Goal: Browse casually

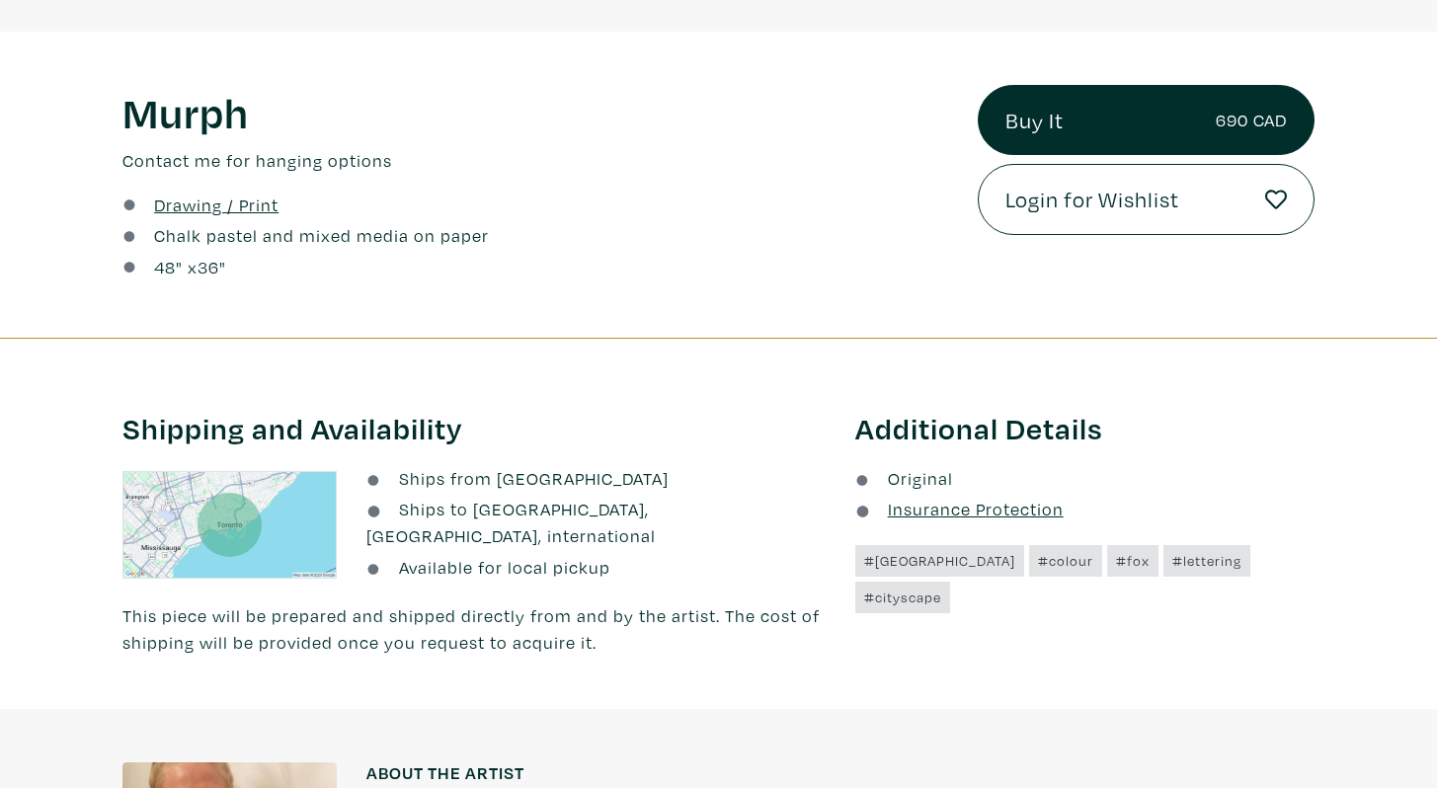
scroll to position [917, 0]
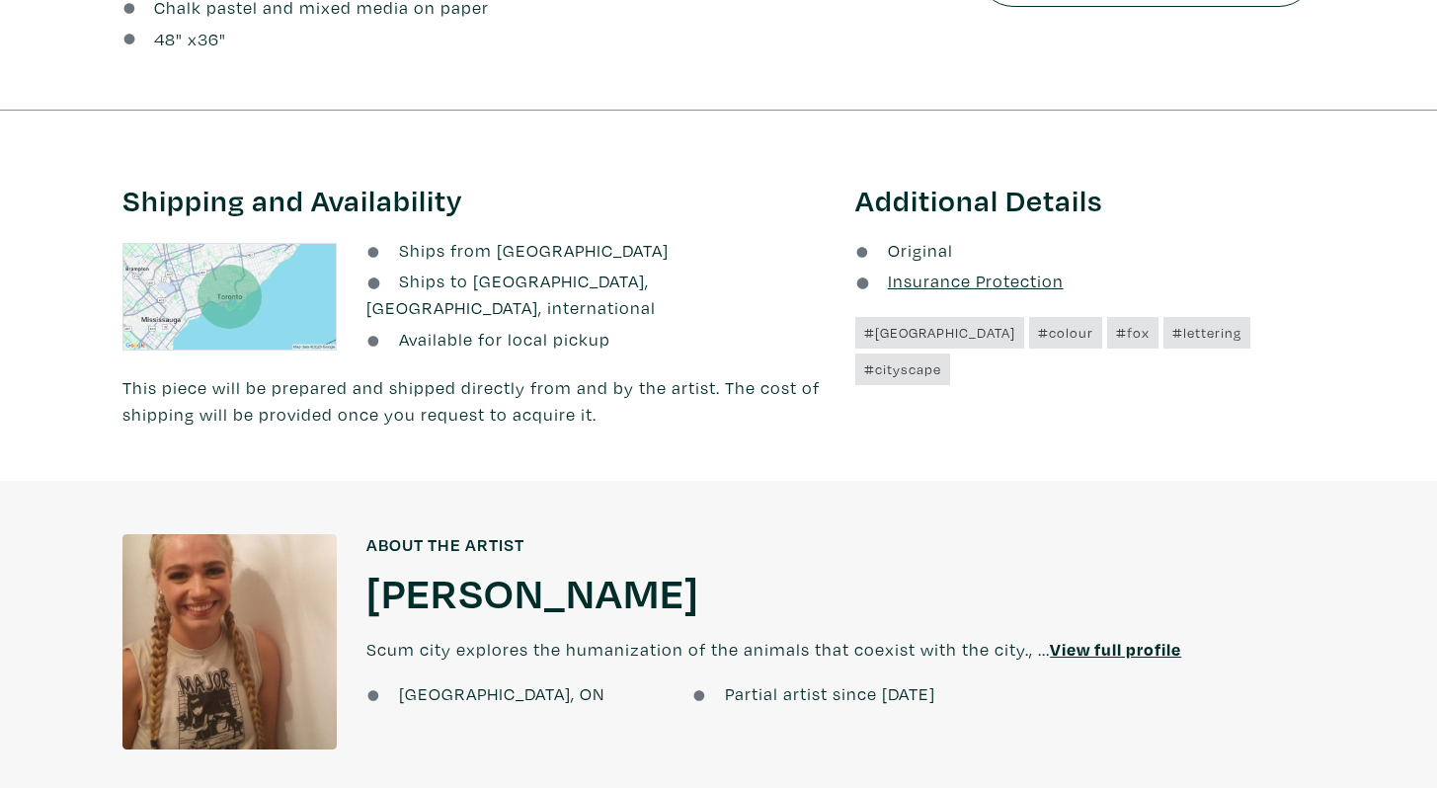
click at [476, 572] on h1 "[PERSON_NAME]" at bounding box center [533, 591] width 333 height 53
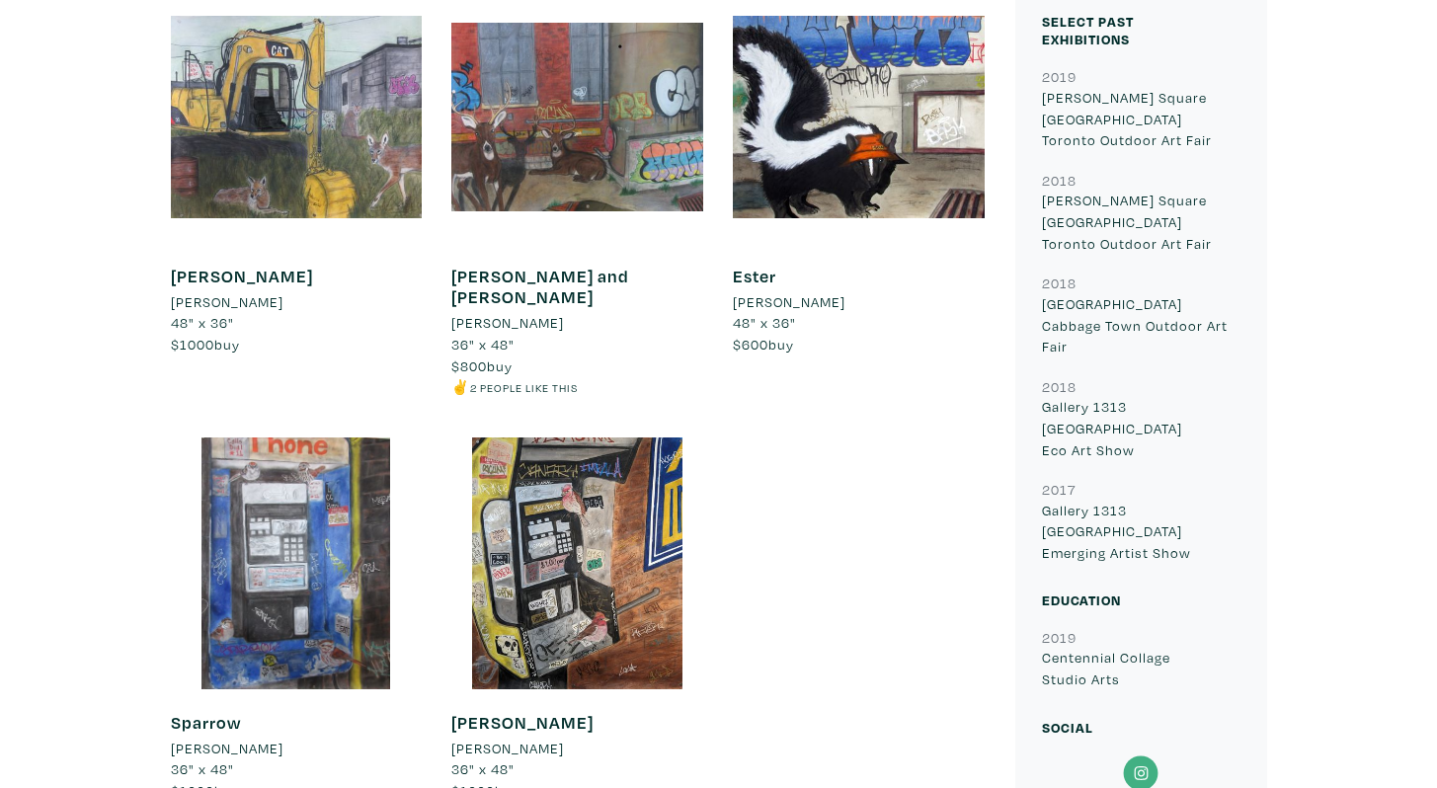
scroll to position [856, 0]
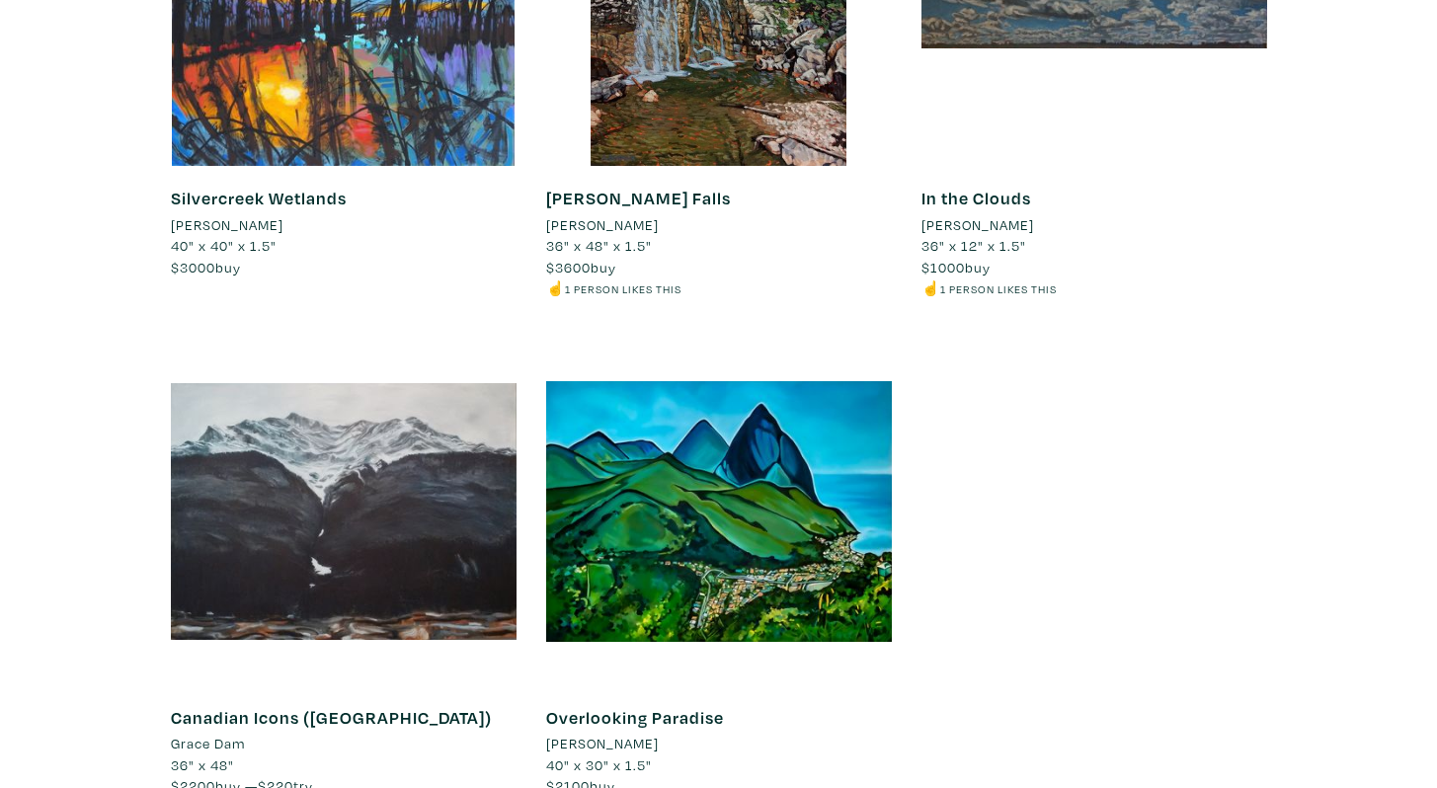
scroll to position [17043, 0]
